Goal: Navigation & Orientation: Find specific page/section

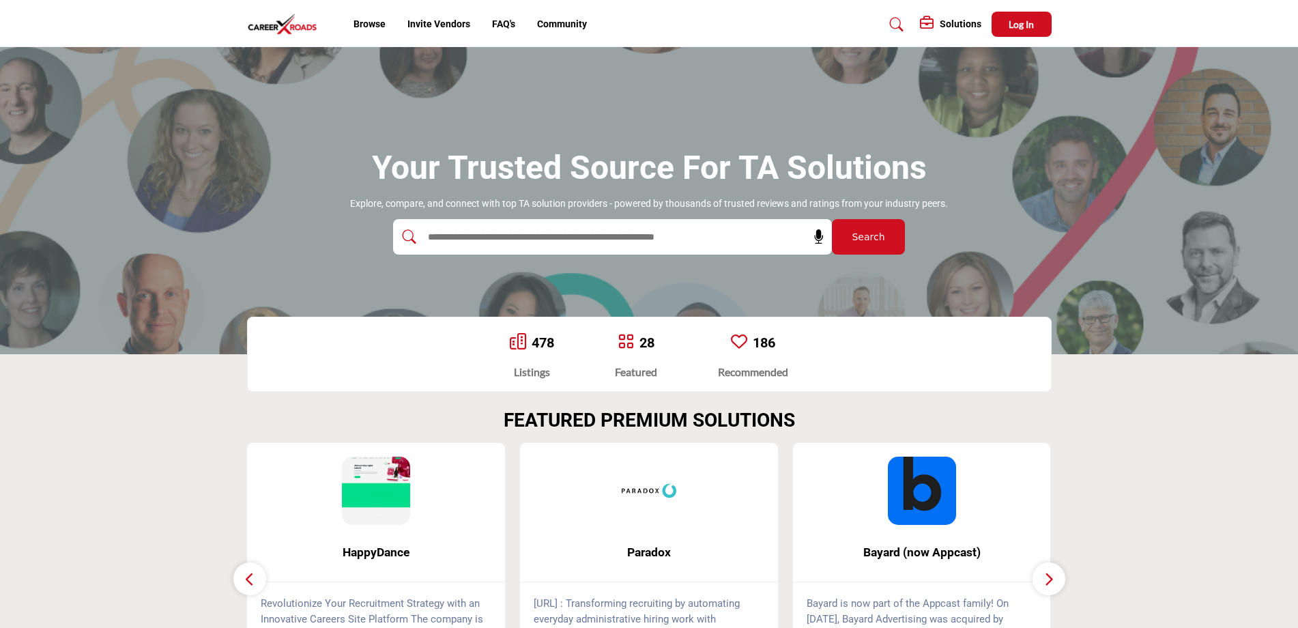
click at [897, 23] on icon at bounding box center [897, 25] width 14 height 14
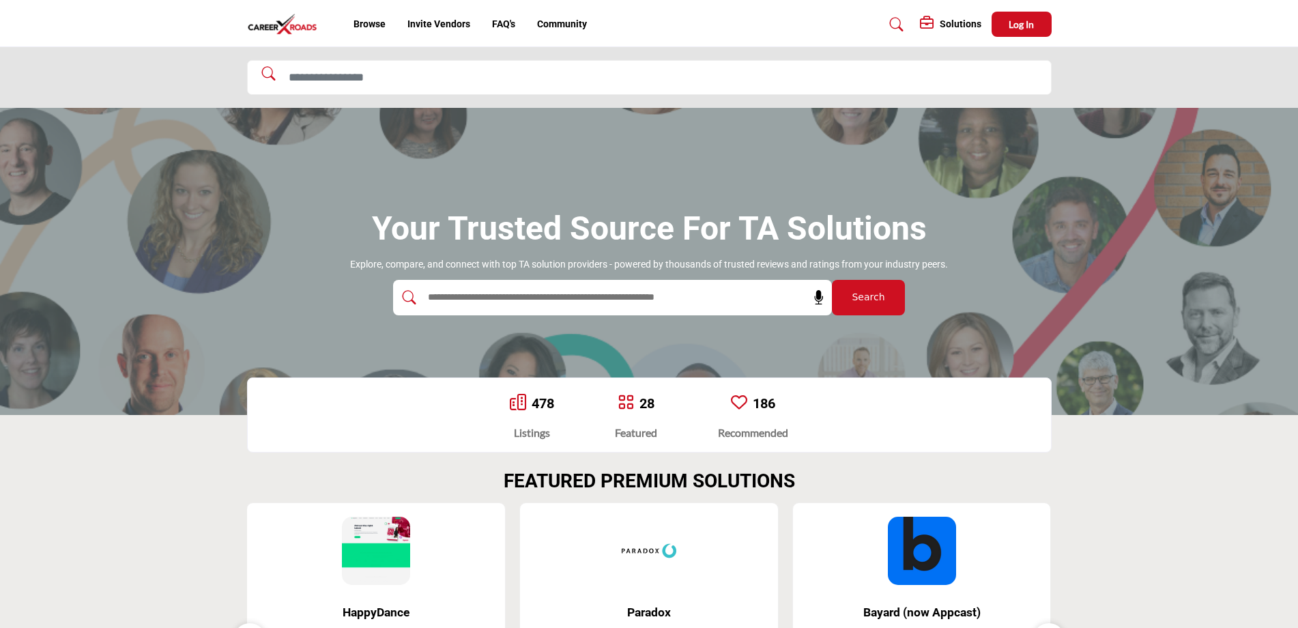
click at [275, 28] on img at bounding box center [286, 24] width 78 height 23
